Goal: Transaction & Acquisition: Register for event/course

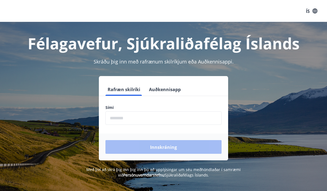
click at [117, 121] on input "phone" at bounding box center [164, 118] width 116 height 13
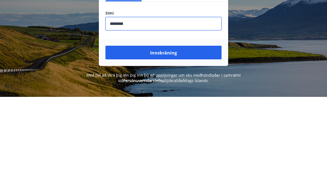
type input "********"
click at [162, 145] on font "Innskráning" at bounding box center [163, 148] width 27 height 6
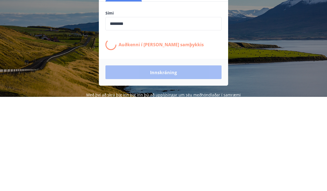
scroll to position [68, 0]
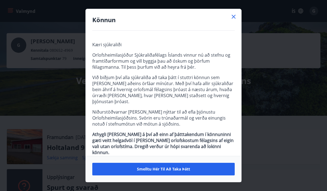
click at [166, 171] on font "Smelltu hér til að taka þátt" at bounding box center [163, 169] width 53 height 5
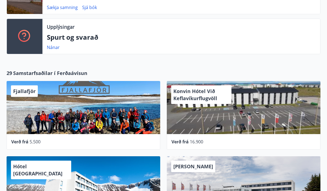
scroll to position [151, 0]
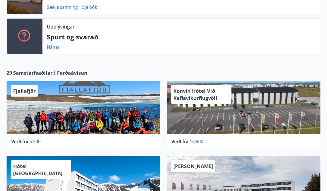
click at [167, 189] on div "[PERSON_NAME]" at bounding box center [244, 183] width 154 height 53
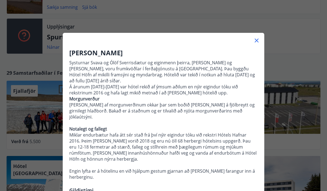
scroll to position [0, 0]
click at [259, 35] on div at bounding box center [164, 38] width 202 height 11
click at [257, 38] on icon at bounding box center [257, 40] width 7 height 7
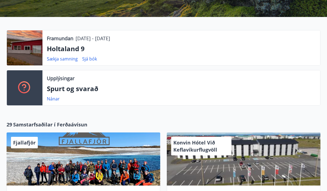
scroll to position [99, 0]
click at [54, 102] on font "Nánar" at bounding box center [53, 99] width 13 height 6
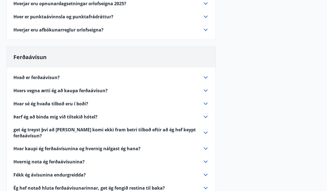
scroll to position [116, 0]
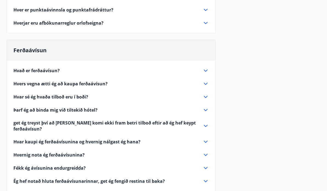
click at [203, 70] on icon at bounding box center [206, 71] width 7 height 7
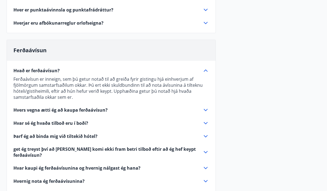
scroll to position [117, 0]
click at [206, 110] on icon at bounding box center [206, 110] width 7 height 7
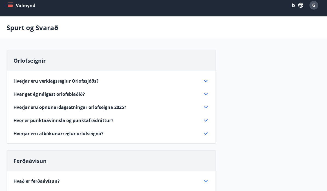
scroll to position [0, 0]
